Goal: Check status: Check status

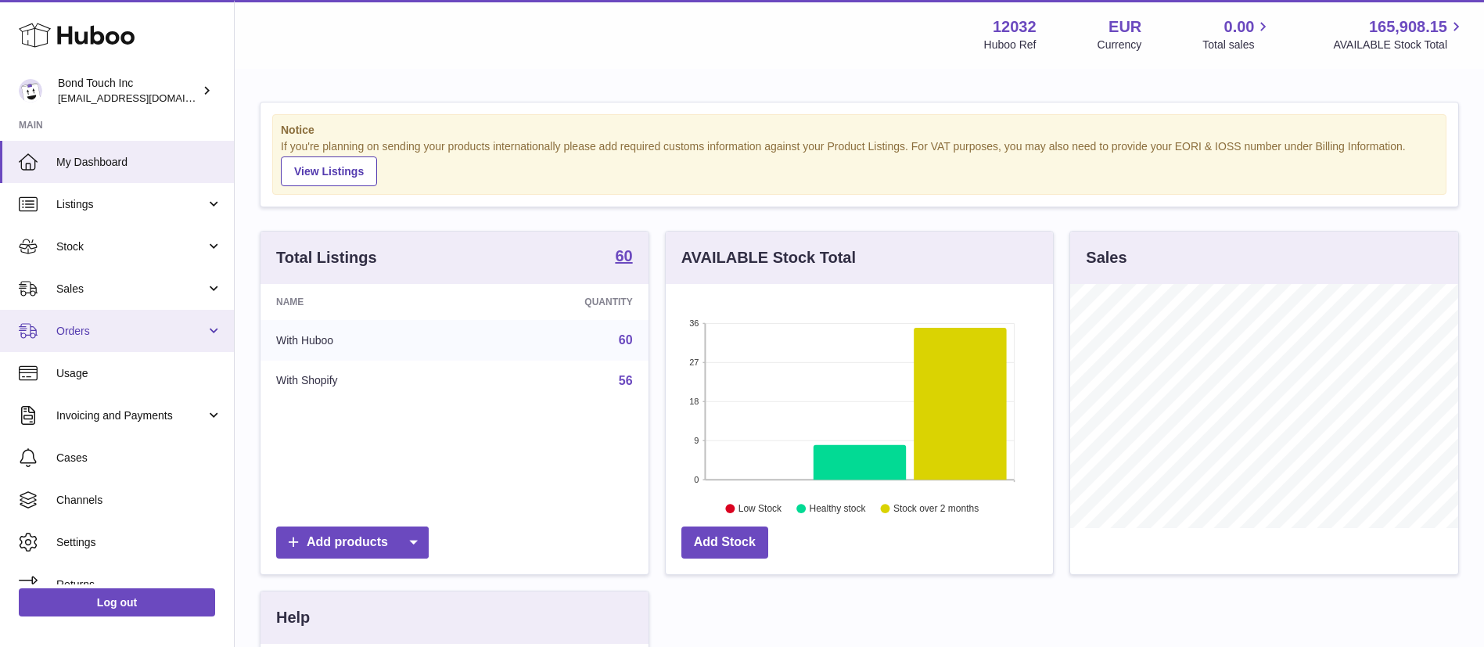
scroll to position [244, 387]
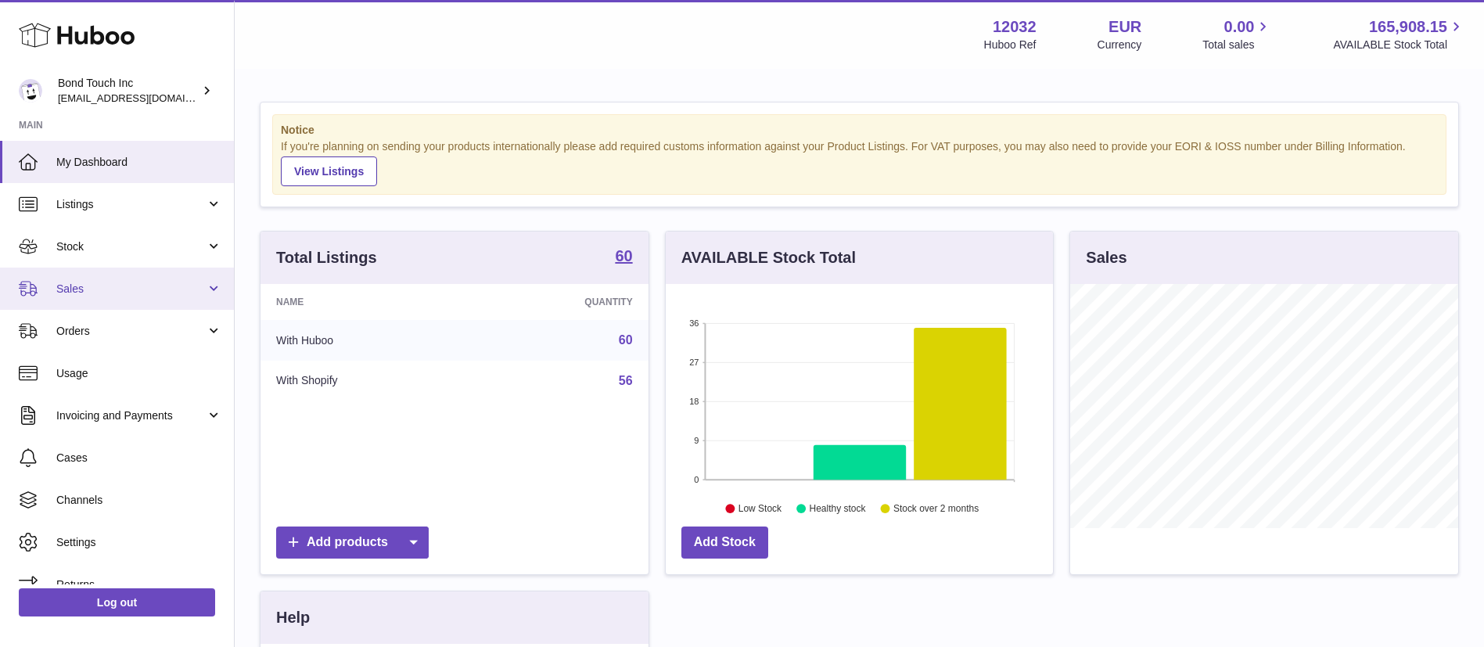
click at [97, 286] on span "Sales" at bounding box center [130, 289] width 149 height 15
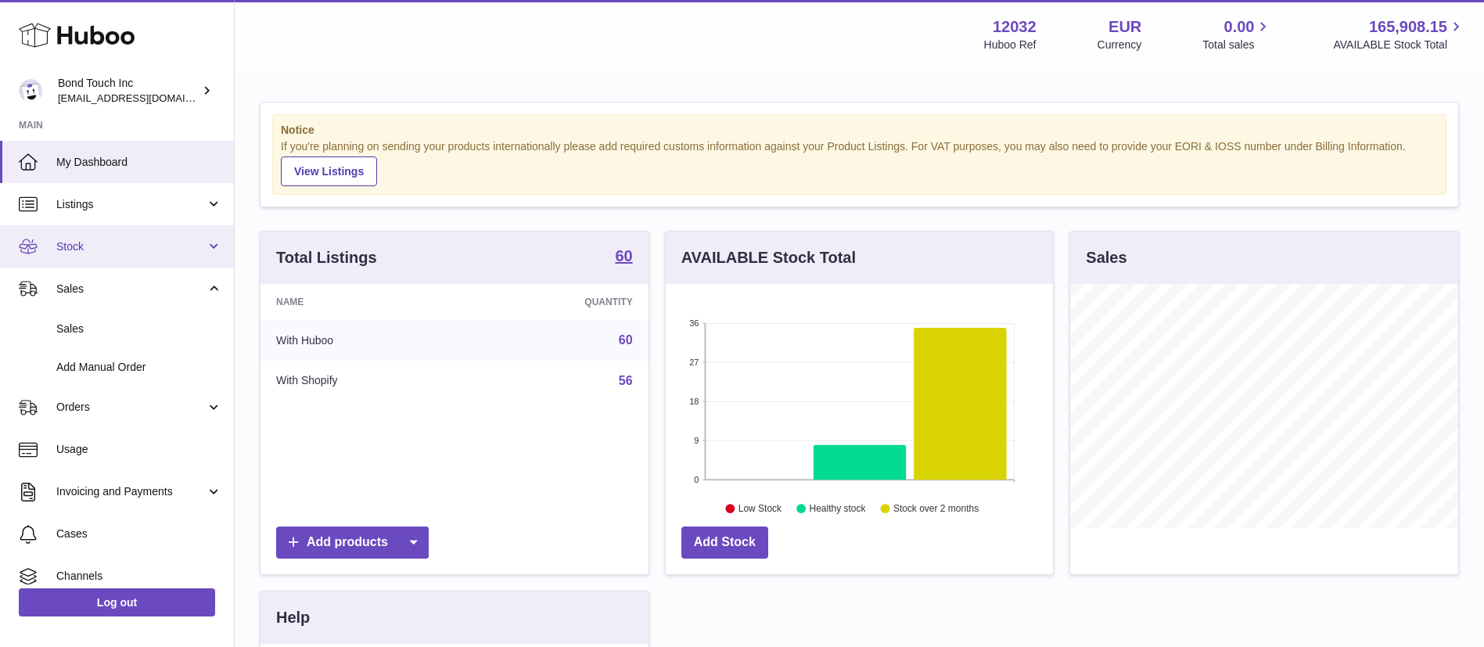
click at [92, 251] on span "Stock" at bounding box center [130, 246] width 149 height 15
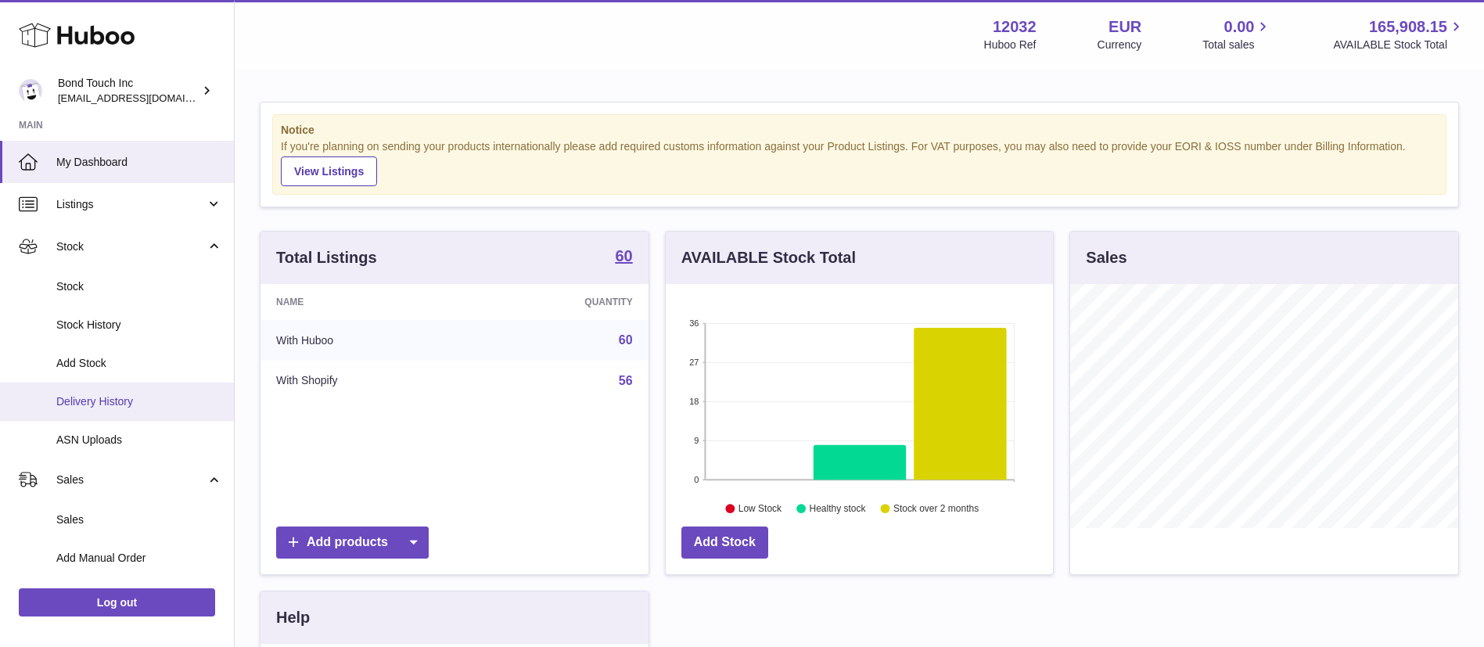
click at [109, 403] on span "Delivery History" at bounding box center [139, 401] width 166 height 15
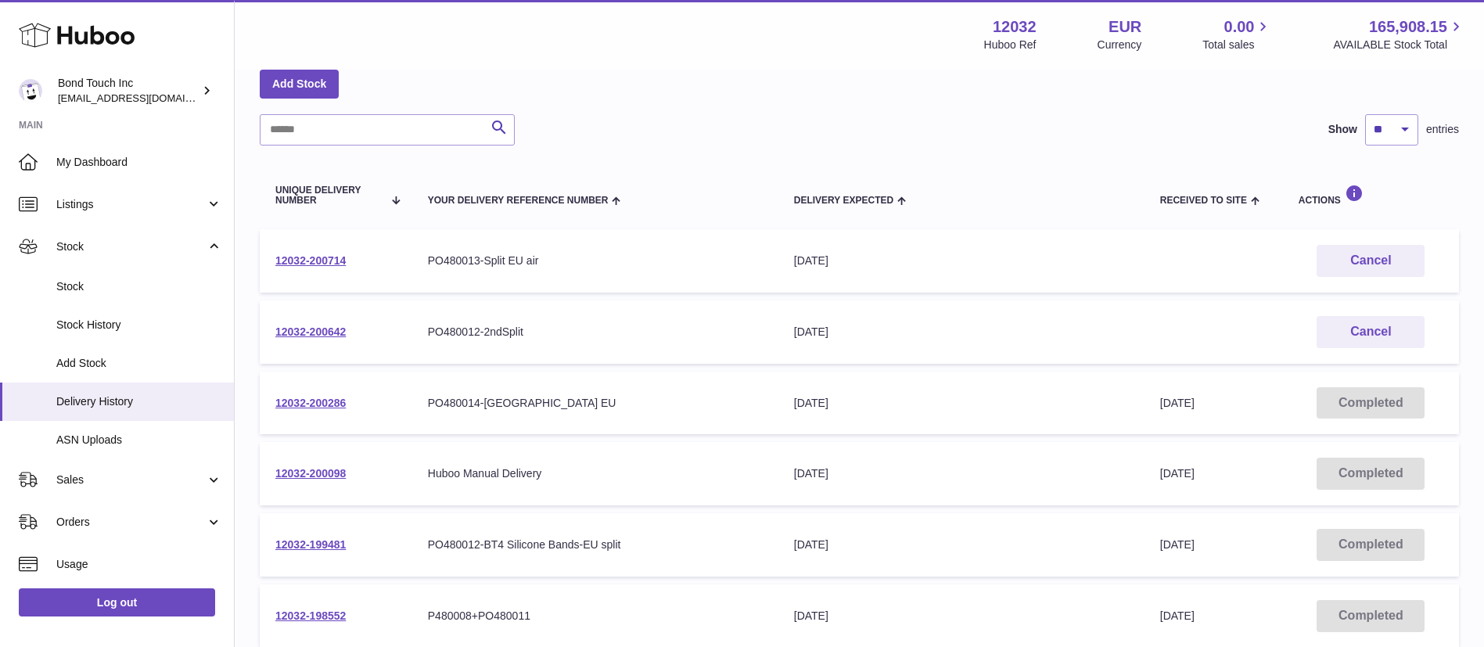
scroll to position [117, 0]
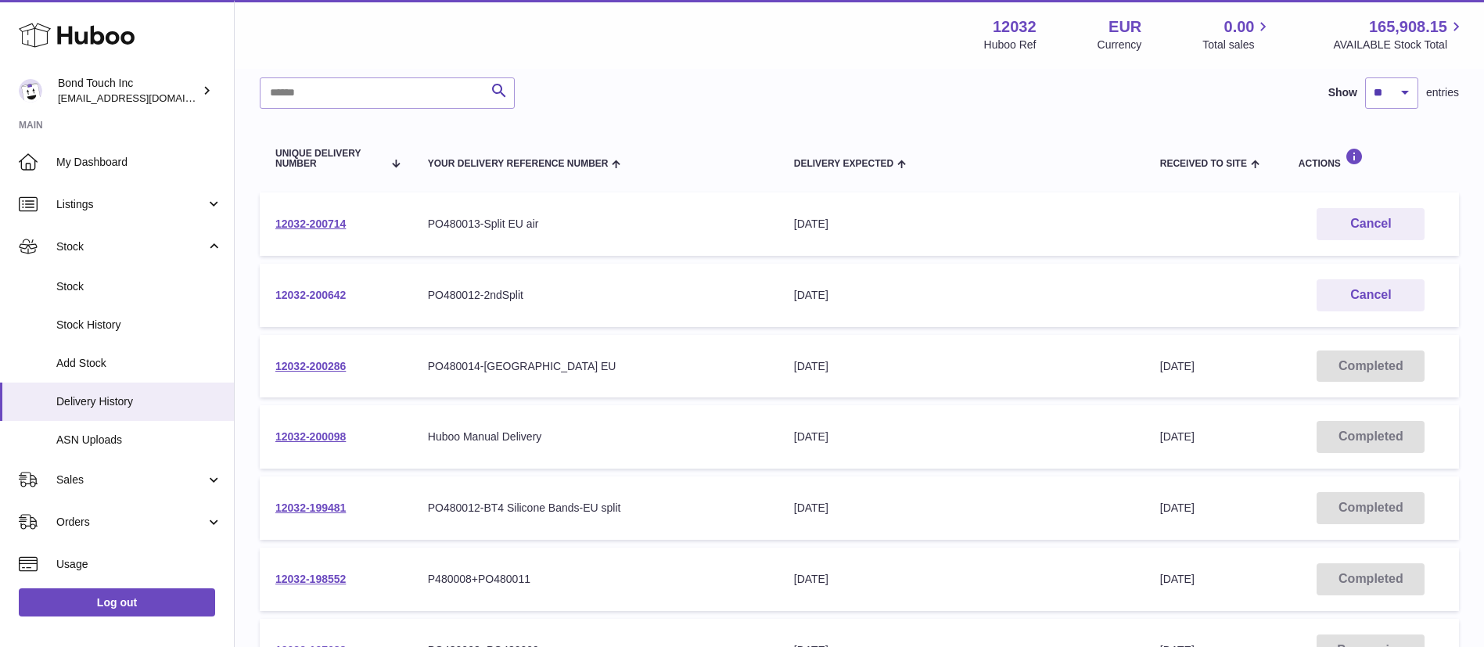
click at [318, 293] on link "12032-200642" at bounding box center [310, 295] width 70 height 13
click at [321, 360] on link "12032-200286" at bounding box center [310, 366] width 70 height 13
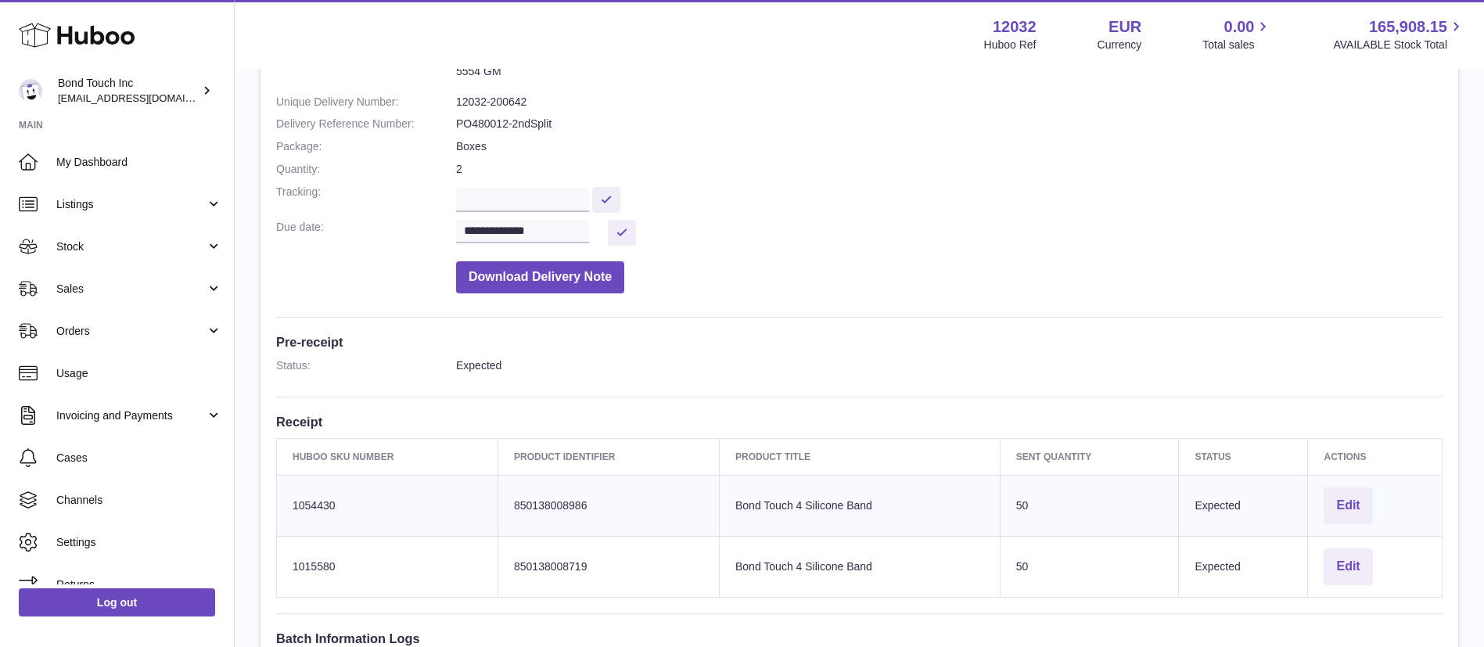
scroll to position [117, 0]
